Goal: Transaction & Acquisition: Register for event/course

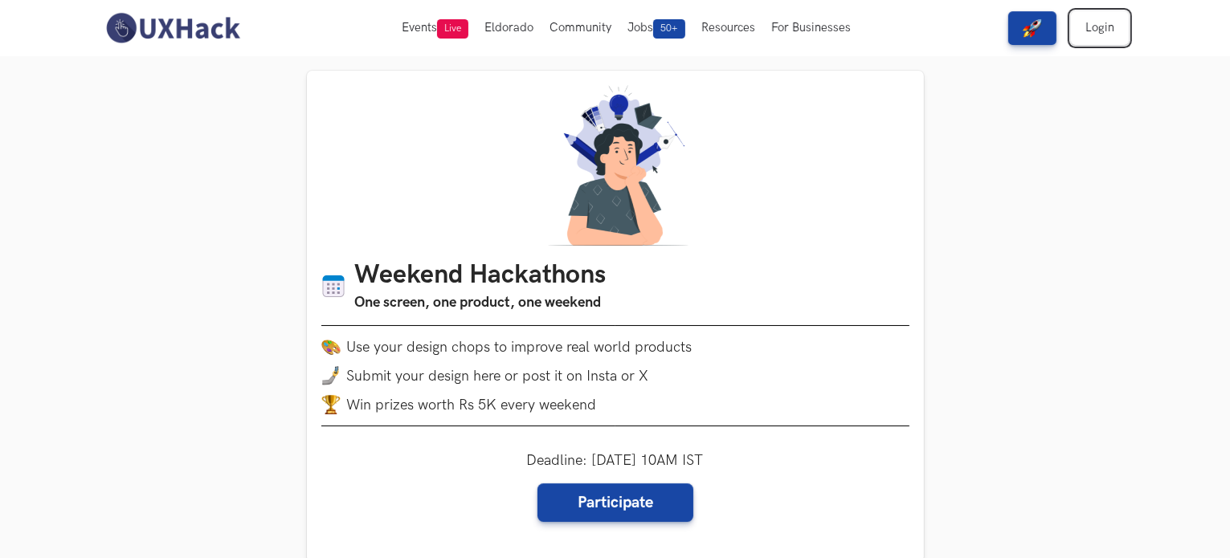
click at [1106, 18] on link "Login" at bounding box center [1100, 28] width 58 height 34
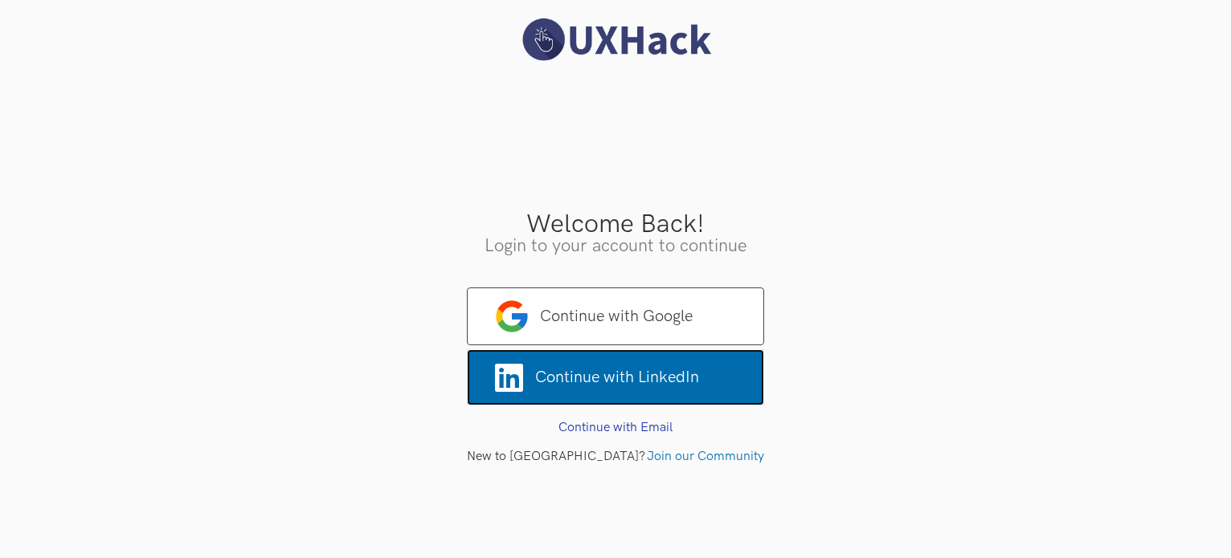
click at [610, 371] on span "Continue with LinkedIn" at bounding box center [615, 377] width 297 height 56
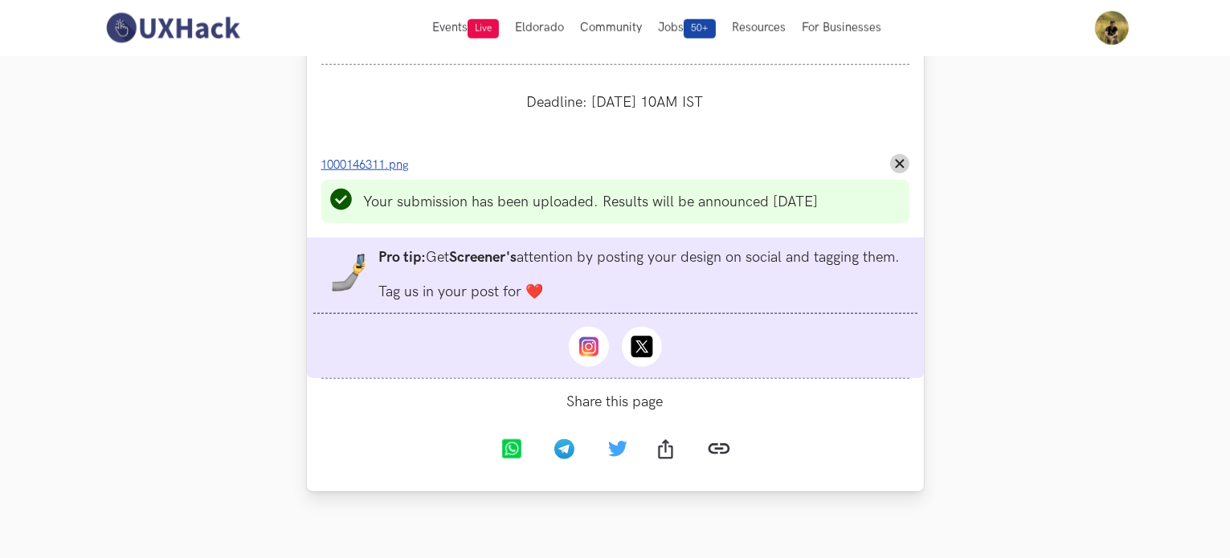
scroll to position [1713, 0]
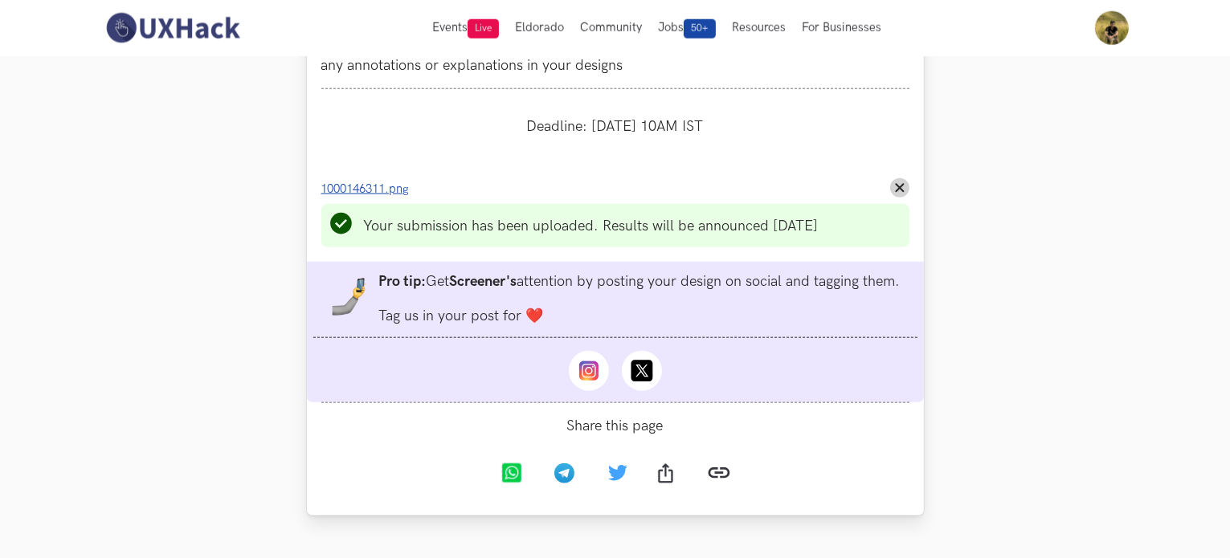
click at [370, 196] on span "1000146311.png" at bounding box center [365, 189] width 88 height 14
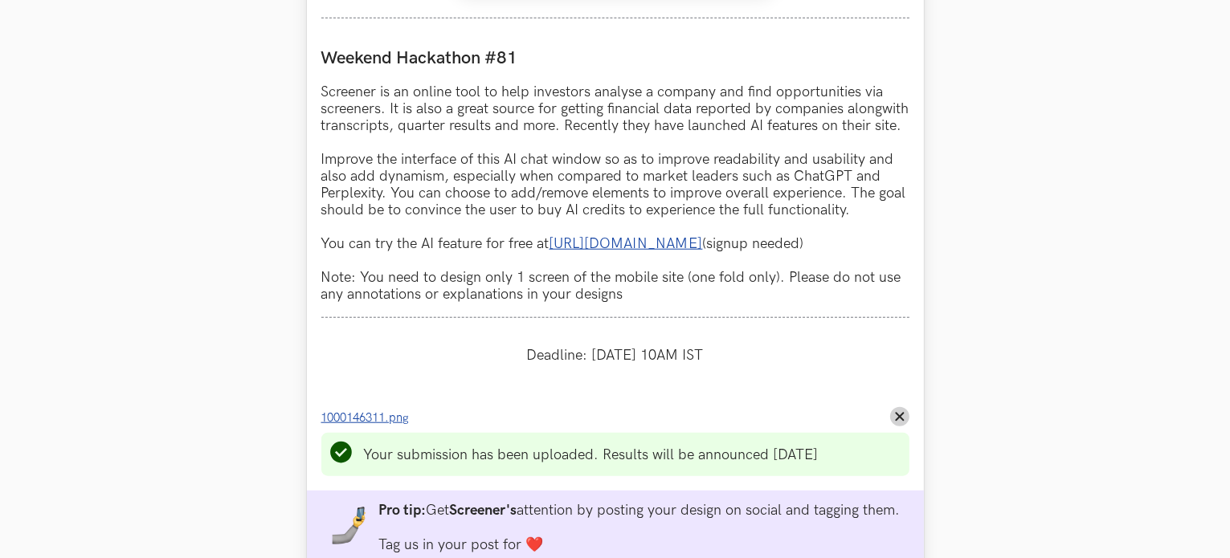
scroll to position [1499, 0]
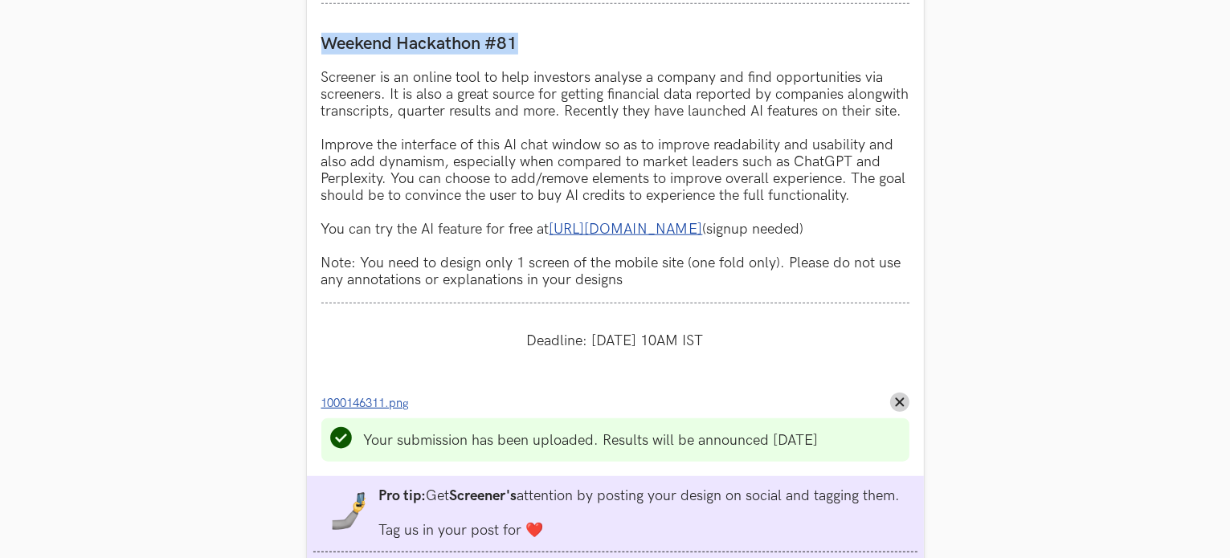
drag, startPoint x: 526, startPoint y: 37, endPoint x: 300, endPoint y: 37, distance: 225.7
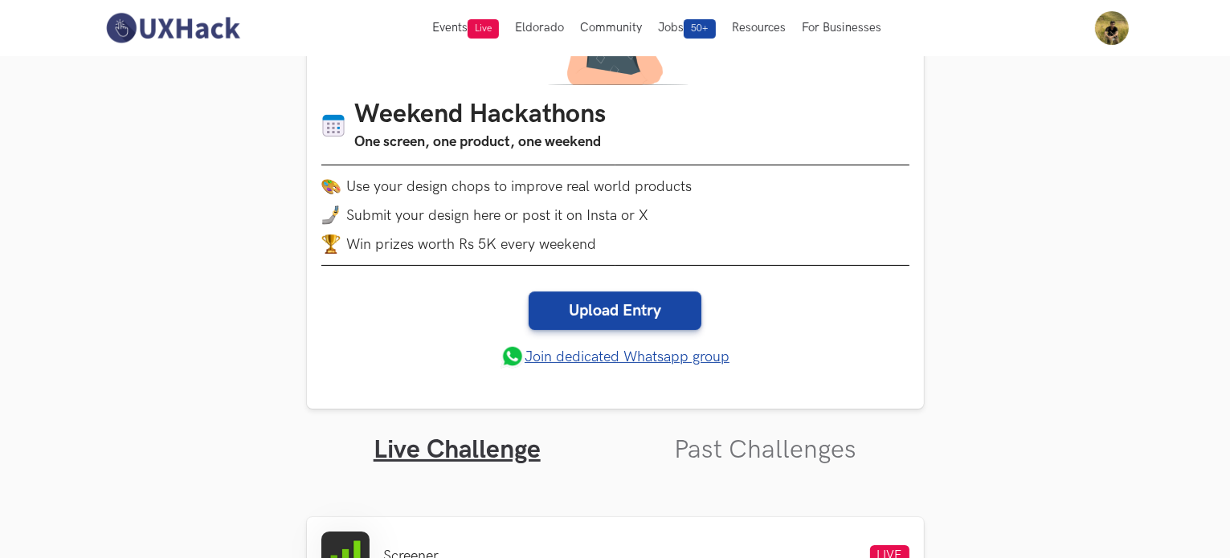
scroll to position [267, 0]
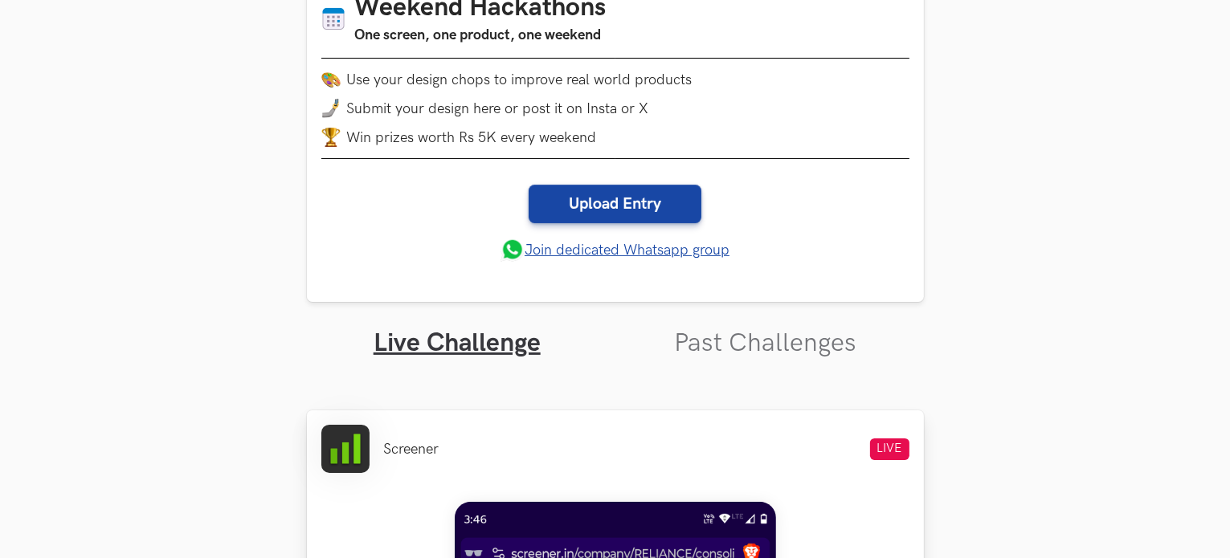
click at [418, 445] on li "Screener" at bounding box center [411, 449] width 55 height 17
copy li "Screener"
